Goal: Information Seeking & Learning: Learn about a topic

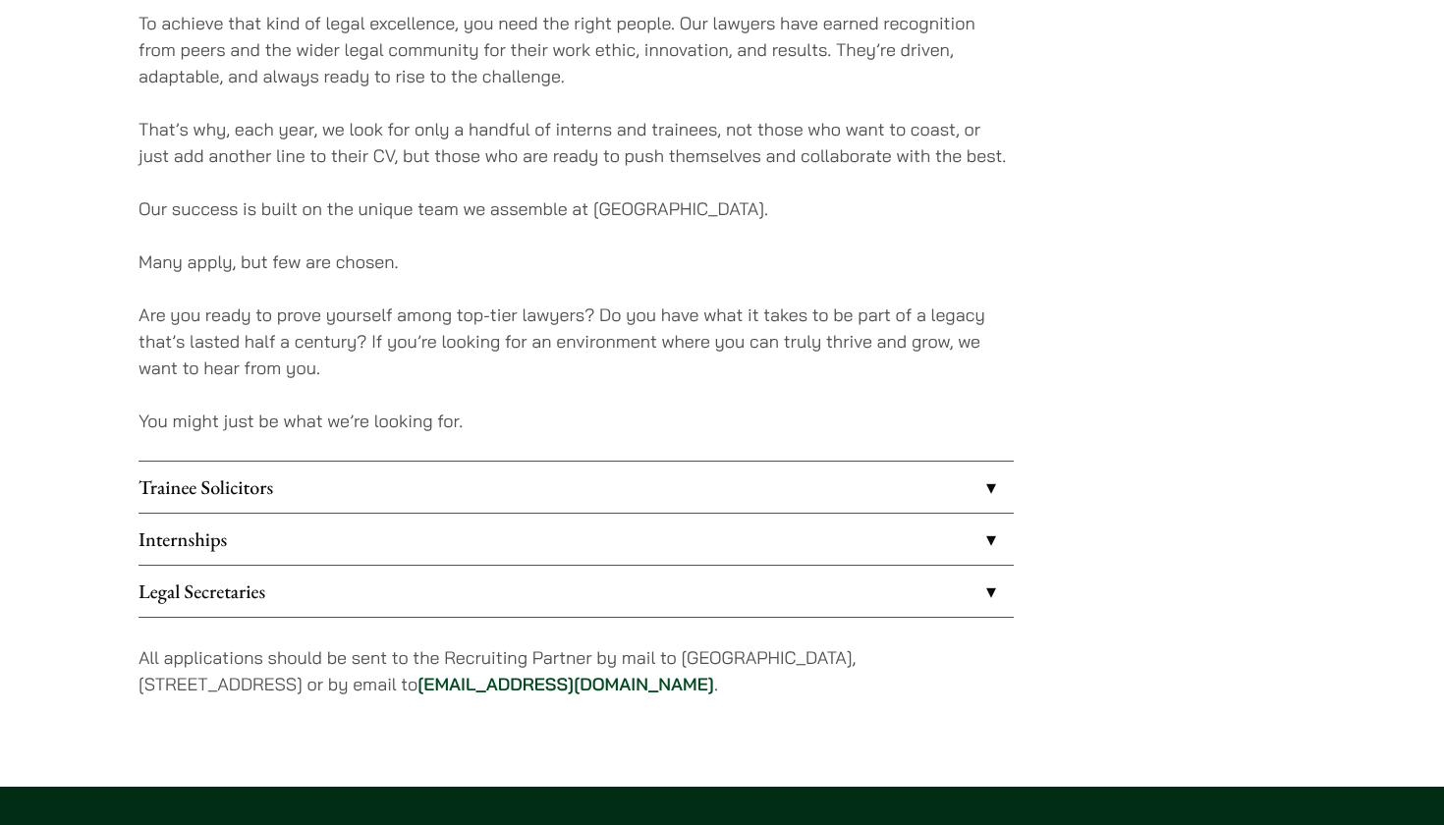
scroll to position [1377, 0]
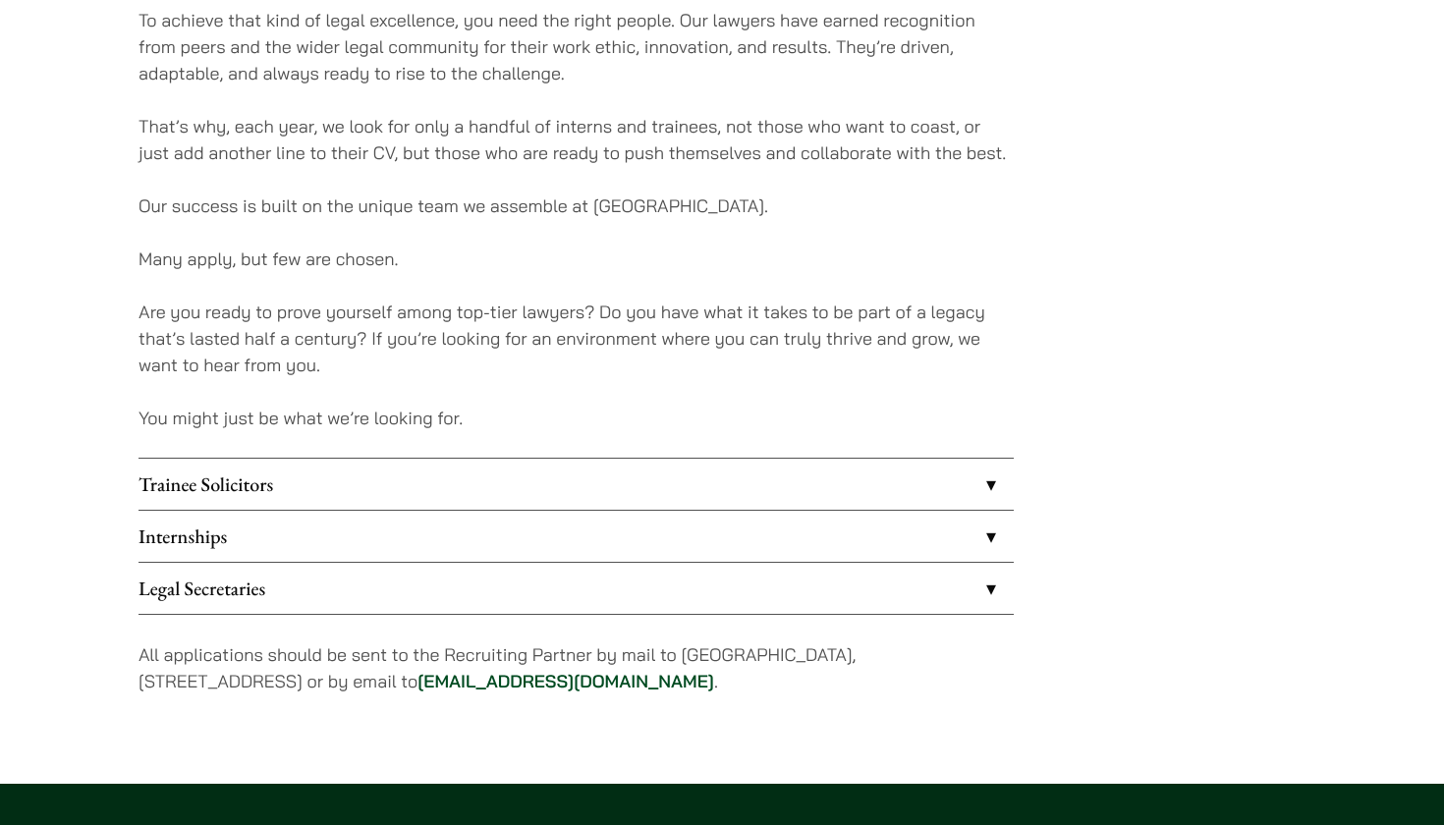
click at [992, 542] on link "Internships" at bounding box center [575, 536] width 875 height 51
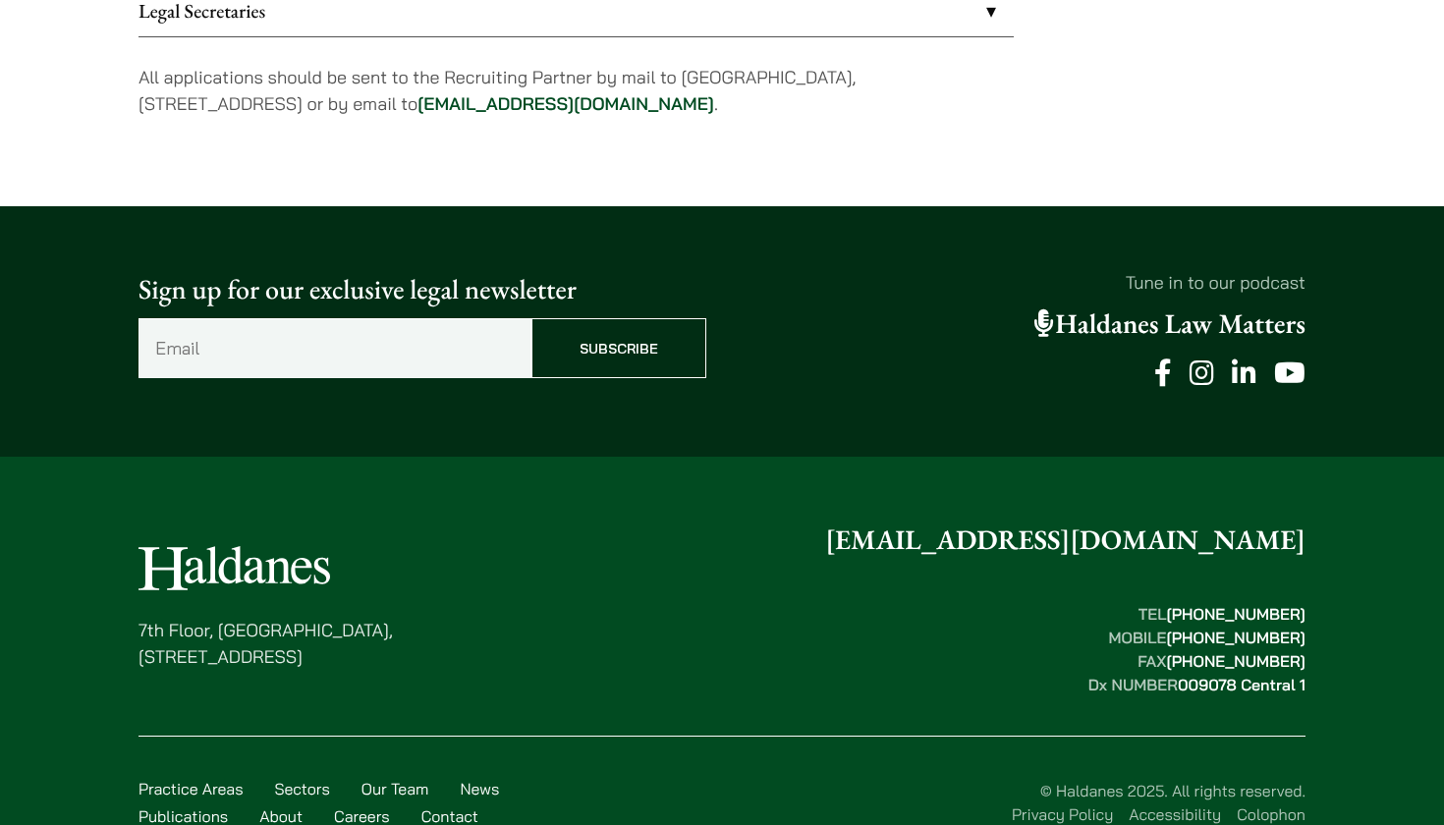
scroll to position [2354, 0]
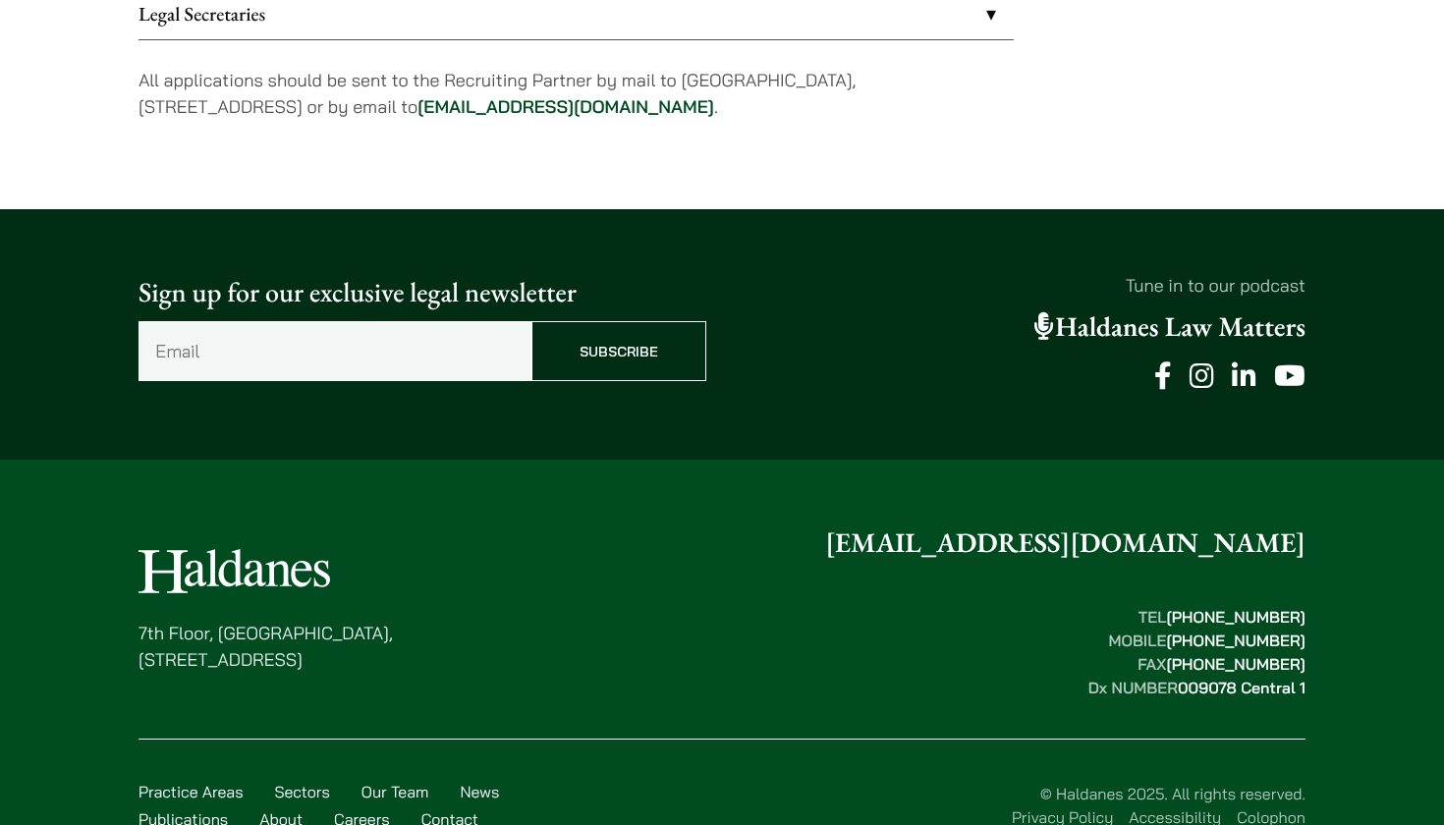
click at [1094, 334] on link "Haldanes Law Matters" at bounding box center [1169, 326] width 271 height 35
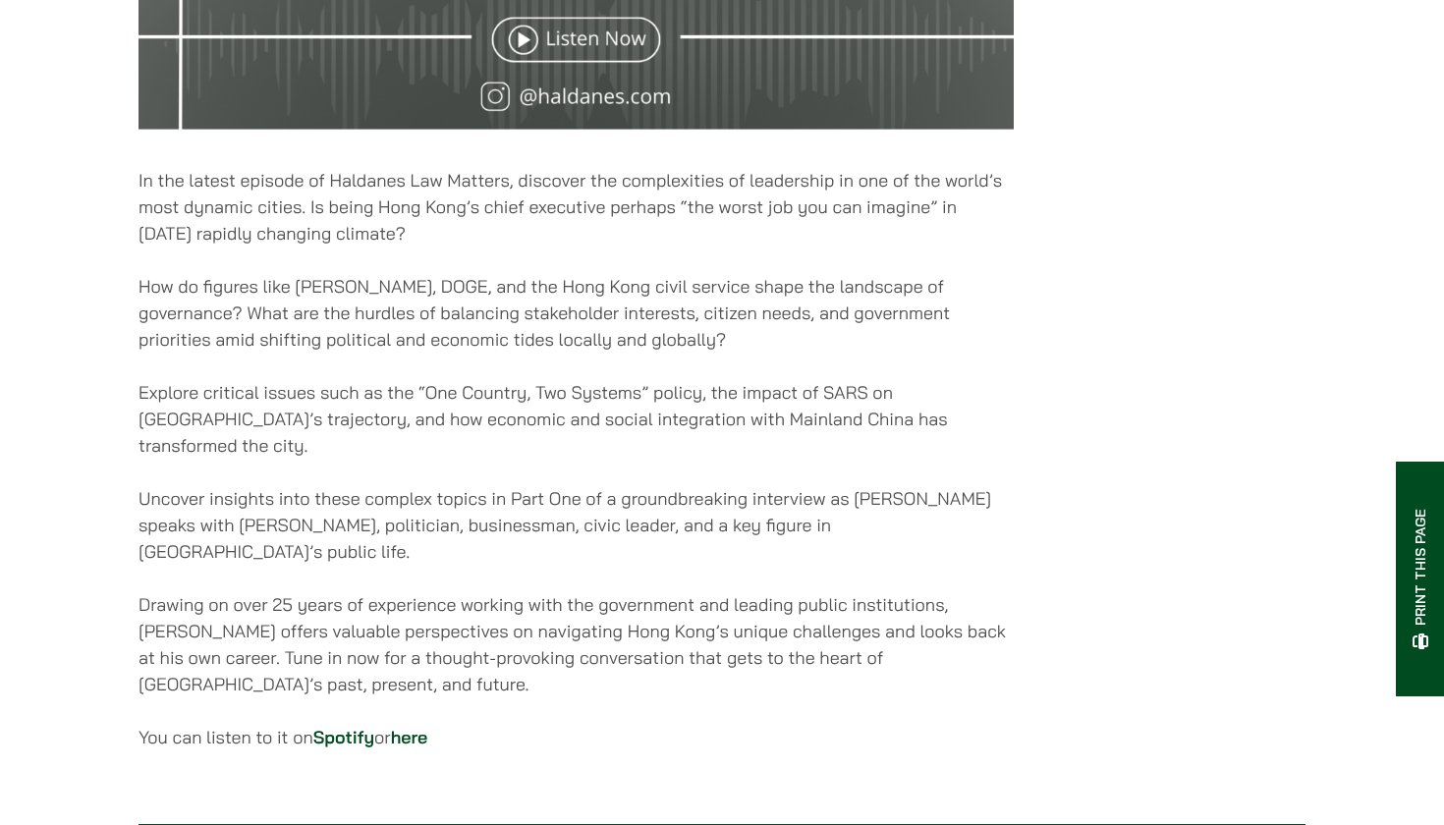
scroll to position [1134, 0]
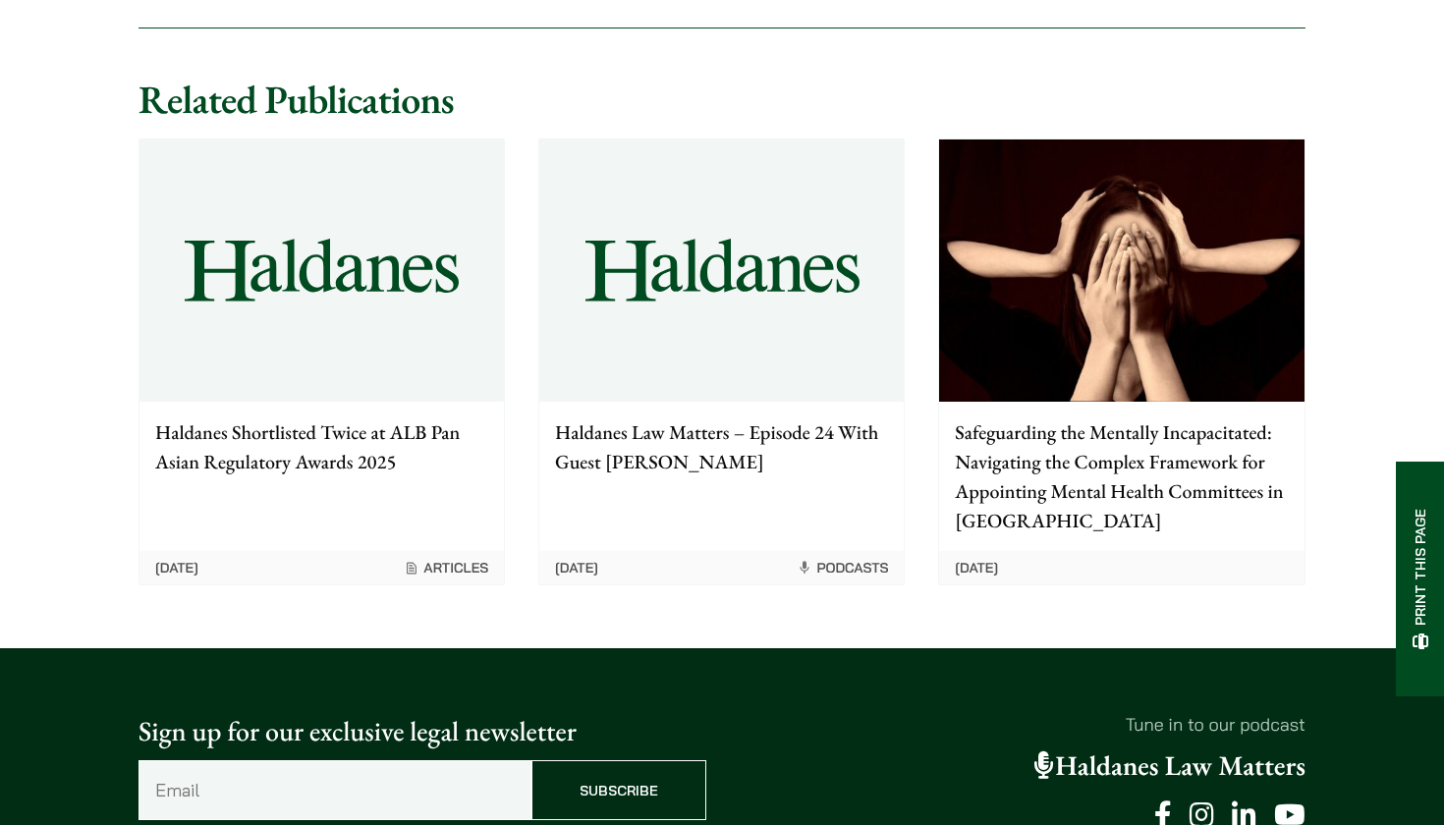
scroll to position [1688, 0]
